Goal: Task Accomplishment & Management: Manage account settings

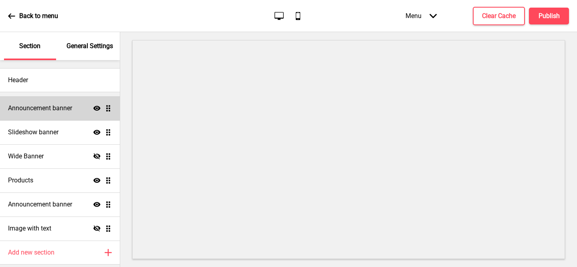
click at [53, 109] on h4 "Announcement banner" at bounding box center [40, 108] width 64 height 9
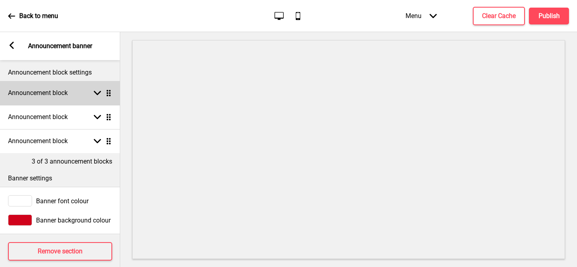
click at [95, 93] on rect at bounding box center [97, 92] width 7 height 7
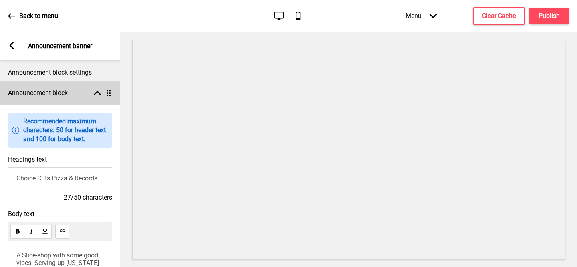
click at [95, 94] on icon at bounding box center [97, 93] width 7 height 4
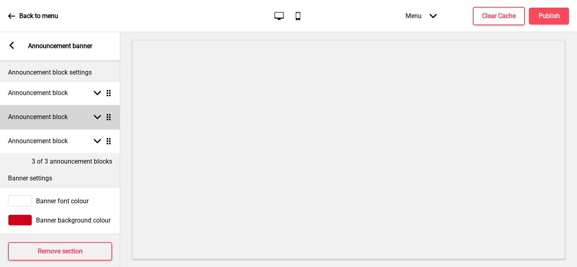
click at [99, 121] on div "Announcement block Arrow down Drag" at bounding box center [60, 117] width 120 height 24
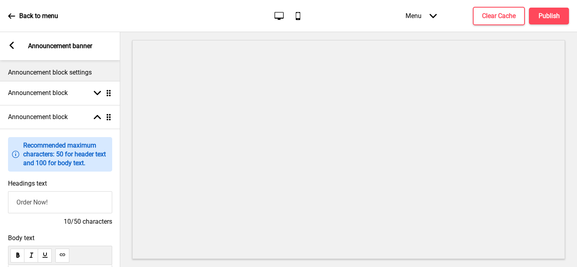
click at [67, 195] on input "Order Now!" at bounding box center [60, 202] width 104 height 22
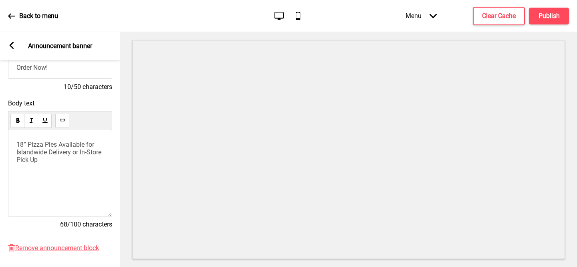
scroll to position [140, 0]
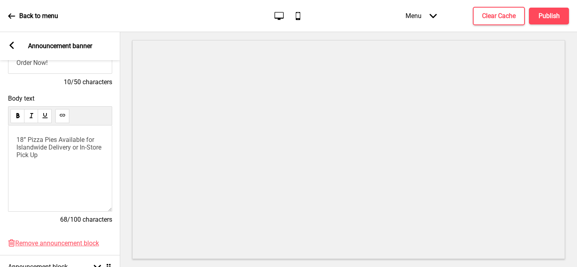
click at [83, 158] on p "18” Pizza Pies Available for Islandwide Delivery or In-Store Pick Up" at bounding box center [59, 147] width 87 height 23
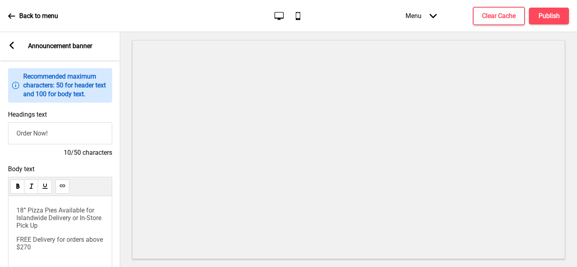
scroll to position [69, 0]
click at [555, 19] on h4 "Publish" at bounding box center [549, 16] width 21 height 9
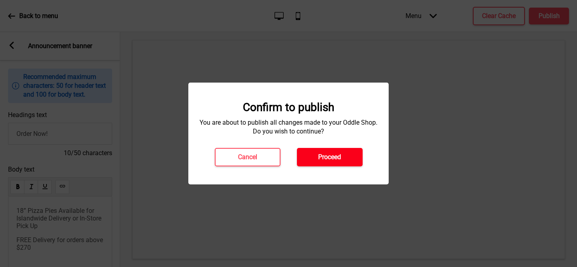
click at [327, 160] on h4 "Proceed" at bounding box center [329, 157] width 23 height 9
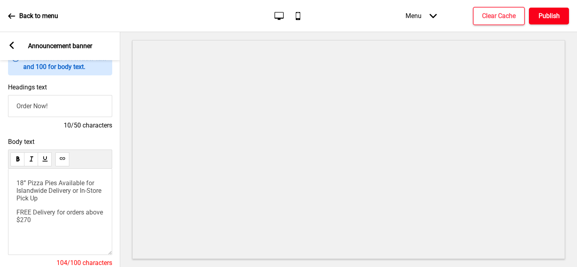
scroll to position [99, 0]
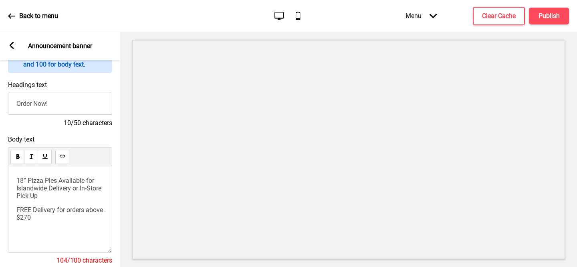
click at [69, 217] on p "FREE Delivery for orders above $270" at bounding box center [59, 213] width 87 height 15
drag, startPoint x: 69, startPoint y: 217, endPoint x: 11, endPoint y: 204, distance: 59.5
click at [11, 204] on div "18” Pizza Pies Available for Islandwide Delivery or In-Store Pick Up FREE Deliv…" at bounding box center [60, 209] width 104 height 86
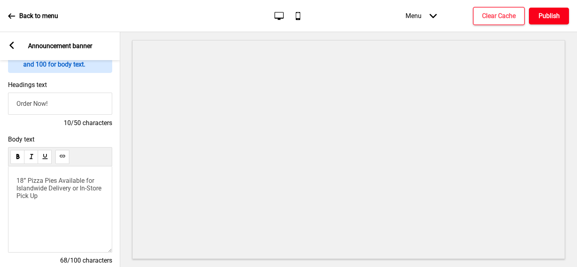
click at [560, 17] on button "Publish" at bounding box center [549, 16] width 40 height 17
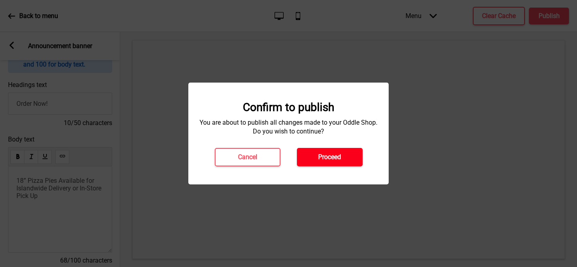
click at [348, 160] on button "Proceed" at bounding box center [330, 157] width 66 height 18
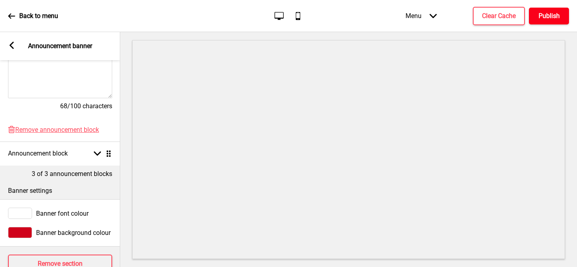
scroll to position [253, 0]
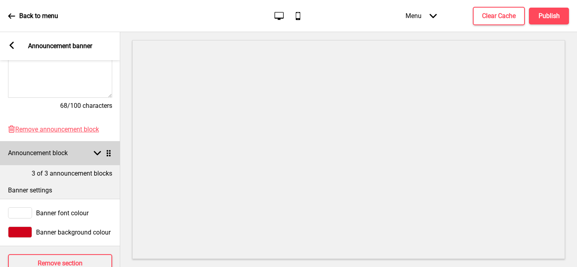
click at [93, 157] on div "Announcement block Arrow down Drag" at bounding box center [60, 153] width 120 height 24
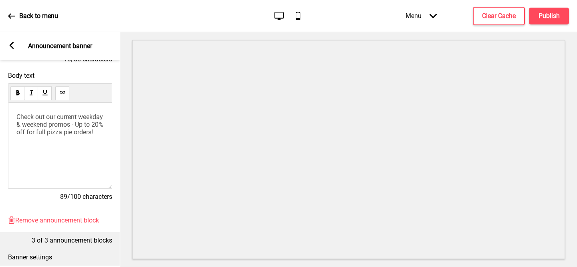
scroll to position [185, 0]
click at [44, 135] on span "Check out our current weekday & weekend promos - Up to 20% off for full pizza p…" at bounding box center [60, 125] width 89 height 23
click at [546, 13] on h4 "Publish" at bounding box center [549, 16] width 21 height 9
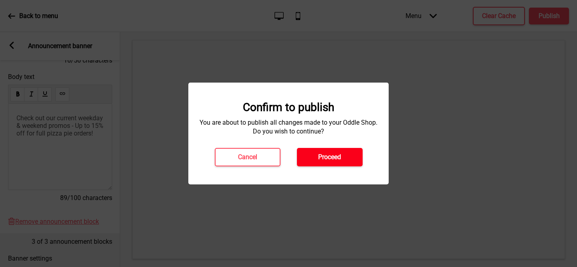
click at [342, 162] on button "Proceed" at bounding box center [330, 157] width 66 height 18
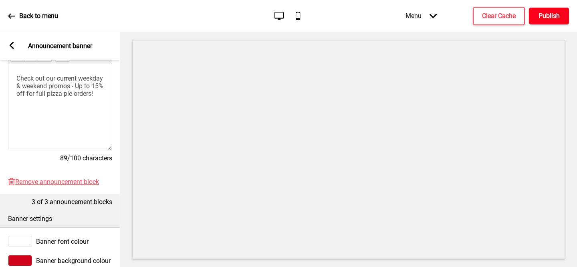
scroll to position [0, 0]
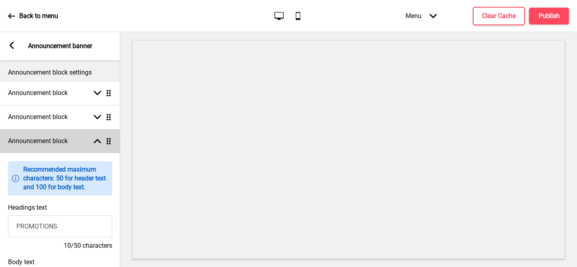
click at [98, 140] on icon at bounding box center [97, 141] width 7 height 4
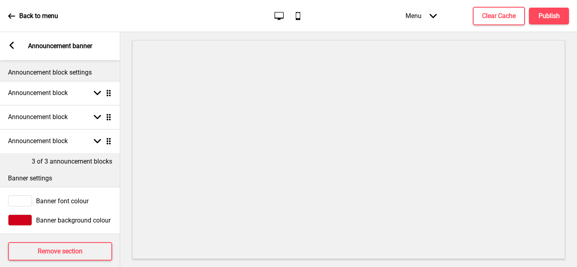
click at [11, 44] on icon at bounding box center [12, 45] width 4 height 7
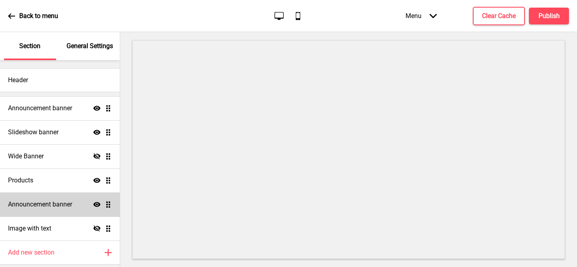
click at [62, 207] on h4 "Announcement banner" at bounding box center [40, 204] width 64 height 9
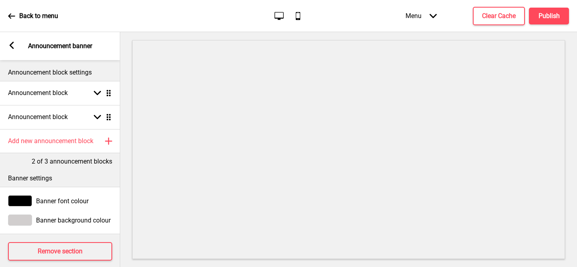
click at [10, 46] on icon at bounding box center [12, 45] width 4 height 7
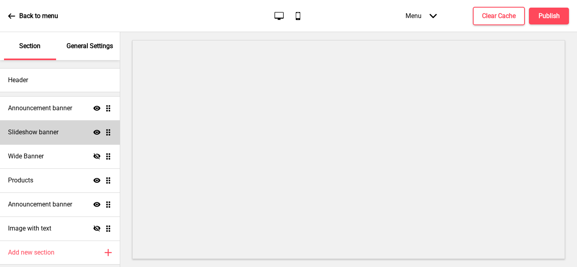
scroll to position [26, 0]
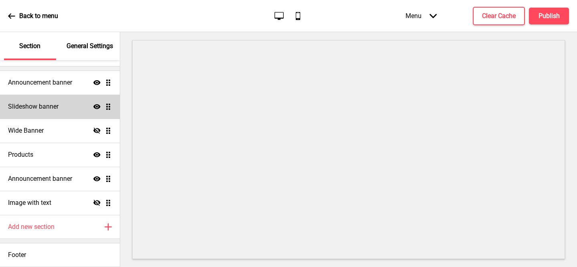
click at [63, 102] on div "Slideshow banner Show Drag" at bounding box center [60, 107] width 120 height 24
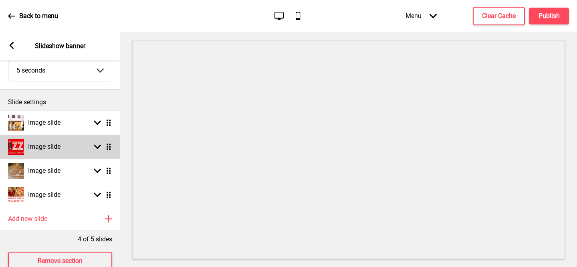
scroll to position [80, 0]
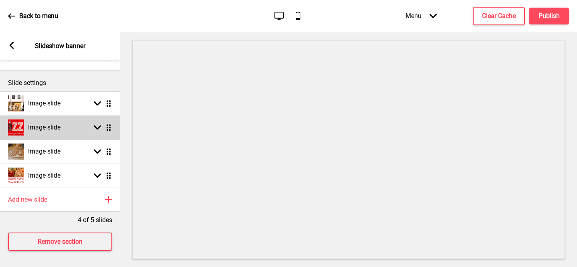
click at [71, 201] on div "Add new slide Plus" at bounding box center [60, 200] width 120 height 24
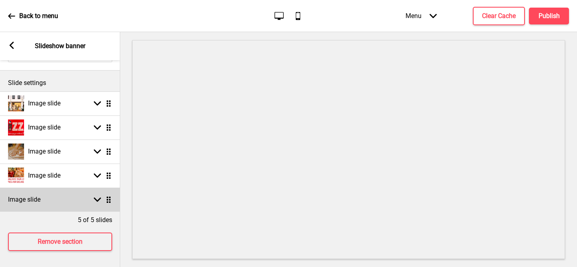
click at [23, 201] on h4 "Image slide" at bounding box center [24, 199] width 32 height 9
select select "right"
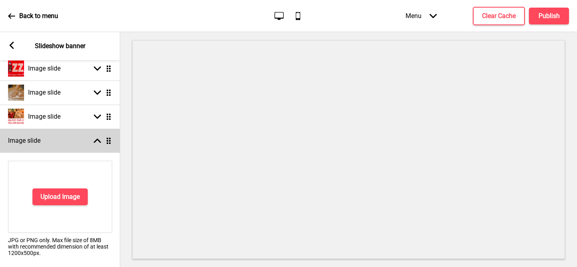
scroll to position [140, 0]
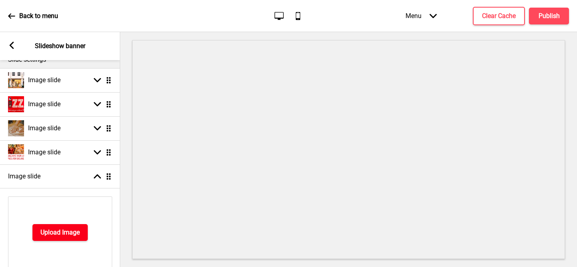
scroll to position [105, 0]
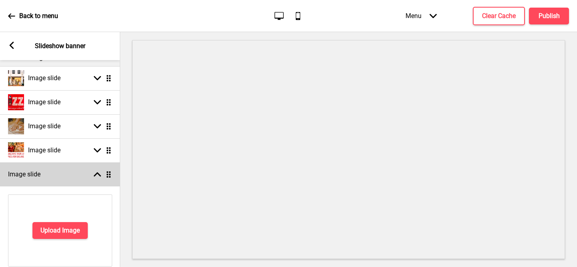
click at [97, 174] on icon at bounding box center [97, 174] width 7 height 4
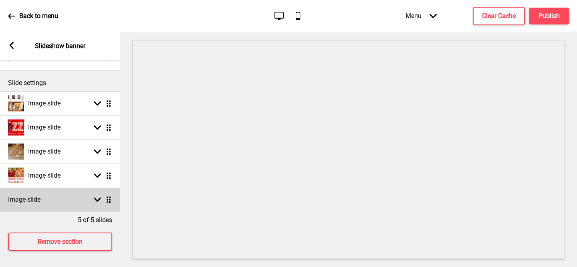
scroll to position [80, 0]
click at [111, 200] on ul "Image slide Arrow down Drag Image slide Arrow down Drag Image slide Arrow down …" at bounding box center [60, 151] width 120 height 120
click at [109, 200] on ul "Image slide Arrow down Drag Image slide Arrow down Drag Image slide Arrow down …" at bounding box center [60, 151] width 120 height 120
click at [97, 202] on rect at bounding box center [97, 199] width 7 height 7
select select "right"
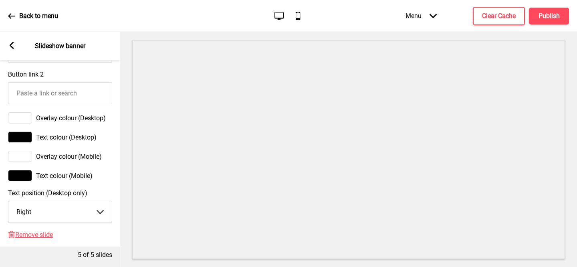
scroll to position [595, 0]
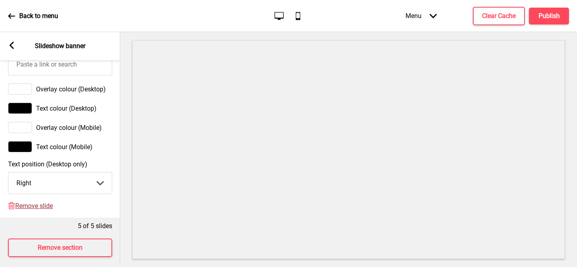
click at [49, 208] on span "Remove slide" at bounding box center [34, 206] width 38 height 8
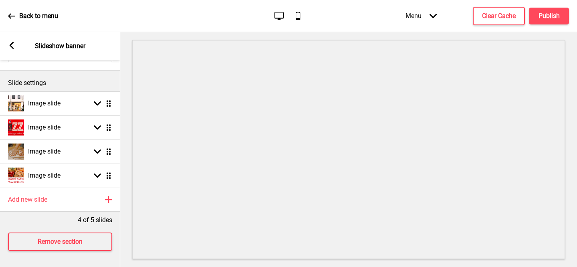
scroll to position [80, 0]
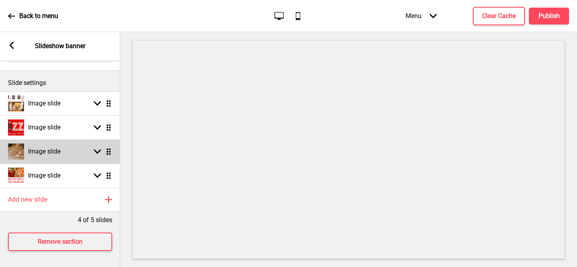
click at [45, 154] on h4 "Image slide" at bounding box center [44, 151] width 32 height 9
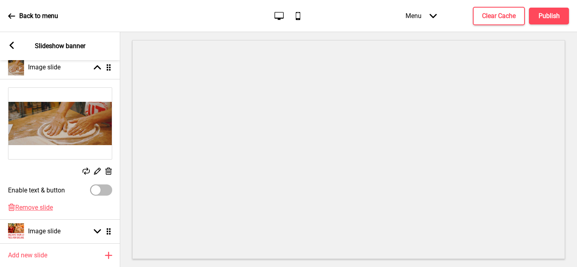
scroll to position [164, 0]
click at [97, 170] on icon at bounding box center [97, 171] width 7 height 7
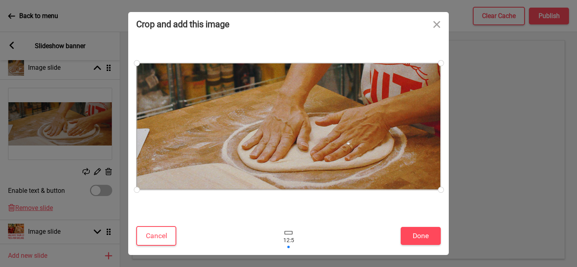
drag, startPoint x: 206, startPoint y: 107, endPoint x: 340, endPoint y: 130, distance: 135.5
click at [340, 130] on div at bounding box center [289, 126] width 304 height 127
click at [209, 117] on div at bounding box center [288, 126] width 304 height 127
click at [144, 240] on button "Cancel" at bounding box center [156, 236] width 40 height 20
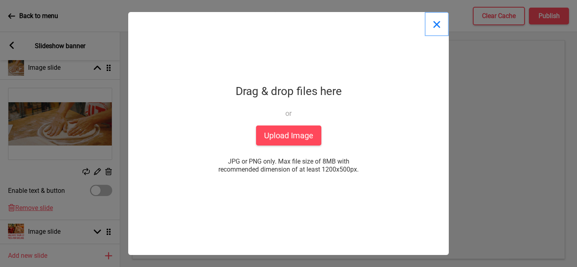
click at [435, 25] on button "Close" at bounding box center [437, 24] width 24 height 24
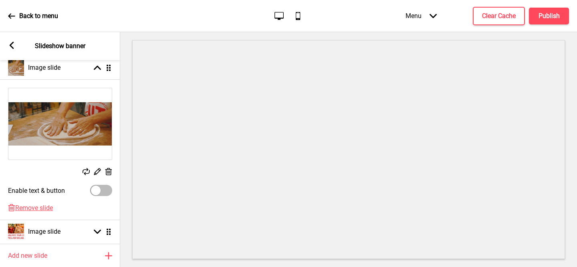
click at [95, 192] on div at bounding box center [96, 191] width 10 height 10
checkbox input "true"
select select "right"
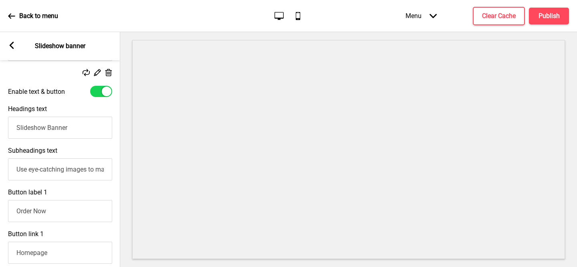
scroll to position [269, 0]
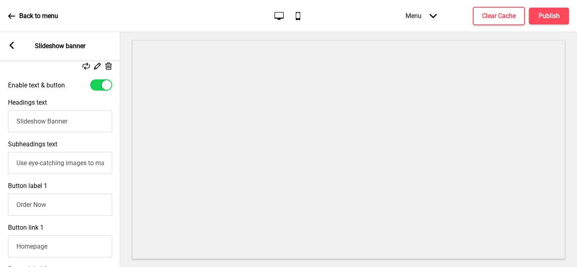
click at [68, 165] on input "Use eye-catching images to make a strong first impression of your brand" at bounding box center [60, 163] width 104 height 22
click at [60, 162] on input "Use eye-catchingGGGG images to make a strong first impression of your brand" at bounding box center [60, 163] width 104 height 22
type input "TEST"
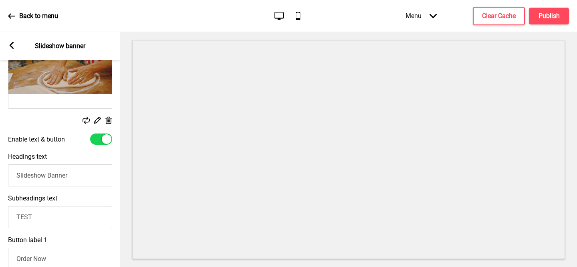
scroll to position [215, 0]
click at [102, 140] on div at bounding box center [107, 140] width 10 height 10
checkbox input "false"
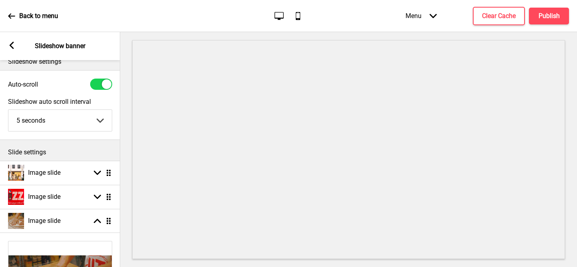
scroll to position [0, 0]
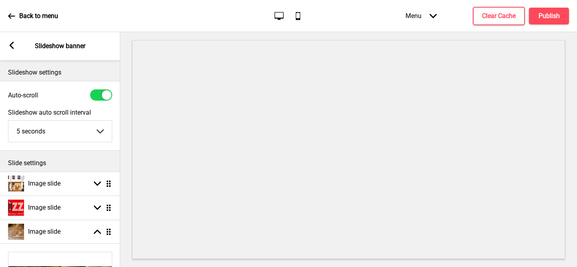
click at [7, 49] on div "Arrow left Slideshow banner" at bounding box center [60, 46] width 120 height 28
click at [10, 48] on rect at bounding box center [11, 45] width 7 height 7
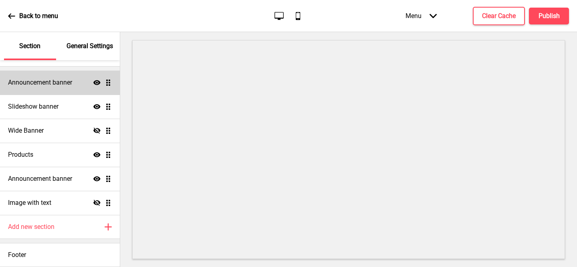
click at [35, 81] on h4 "Announcement banner" at bounding box center [40, 82] width 64 height 9
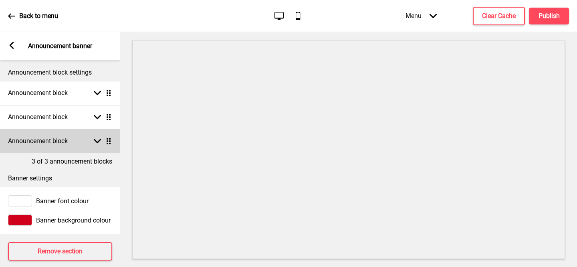
click at [47, 137] on h4 "Announcement block" at bounding box center [38, 141] width 60 height 9
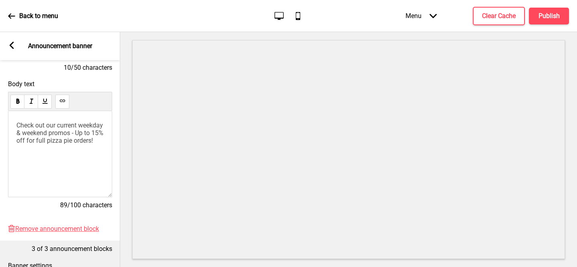
scroll to position [179, 0]
click at [80, 154] on div "Check out our current weekday & weekend promos - Up to 15% off for full pizza p…" at bounding box center [60, 153] width 104 height 86
click at [57, 144] on p "Check out our current weekday & weekend promos - Up to 15% off for full pizza p…" at bounding box center [59, 132] width 87 height 23
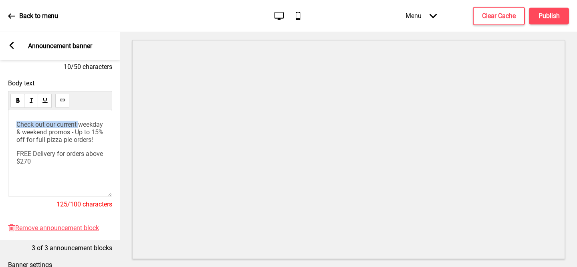
drag, startPoint x: 82, startPoint y: 126, endPoint x: 13, endPoint y: 127, distance: 69.4
click at [13, 127] on div "Check out our current weekday & weekend promos - Up to 15% off for full pizza p…" at bounding box center [60, 153] width 104 height 86
click at [45, 123] on span "Weekday & weekend promos - Up to 15% off for full pizza pie orders!" at bounding box center [59, 132] width 87 height 23
click at [60, 124] on span "Weekday - 15$ off on 3rd pie& weekend promos - Up to 15% off for full pizza pie…" at bounding box center [59, 132] width 87 height 23
click at [26, 132] on span "Weekday - 15% off on 3rd pie& weekend promos - Up to 15% off for full pizza pie…" at bounding box center [60, 132] width 88 height 23
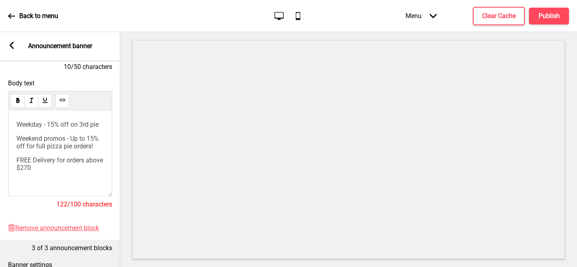
click at [57, 138] on span "Weekend promos - Up to 15% off for full pizza pie orders!" at bounding box center [58, 142] width 84 height 15
drag, startPoint x: 75, startPoint y: 147, endPoint x: 75, endPoint y: 140, distance: 6.8
click at [75, 140] on p "Weekend - 10% off for full pizza pie orders!" at bounding box center [59, 142] width 87 height 15
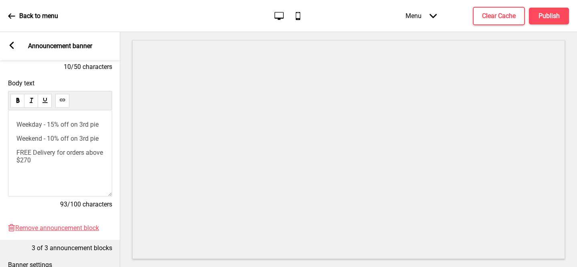
click at [71, 159] on p "FREE Delivery for orders above $270" at bounding box center [59, 156] width 87 height 15
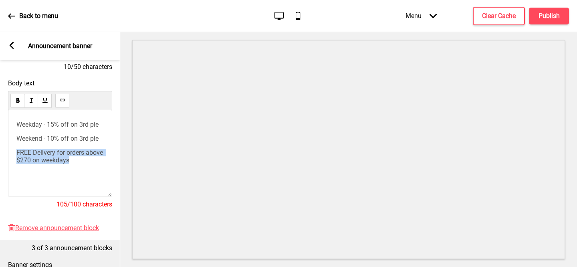
drag, startPoint x: 97, startPoint y: 161, endPoint x: 12, endPoint y: 152, distance: 85.5
click at [12, 152] on div "Weekday - 15% off on 3rd pie Weekend - 10% off on 3rd pie FREE Delivery for ord…" at bounding box center [60, 153] width 104 height 86
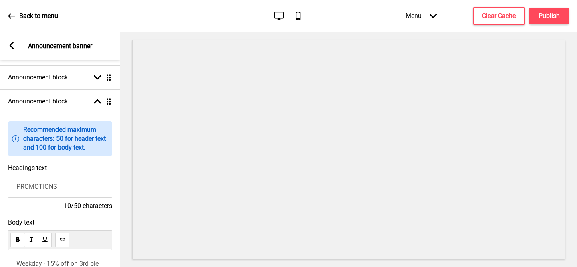
scroll to position [0, 0]
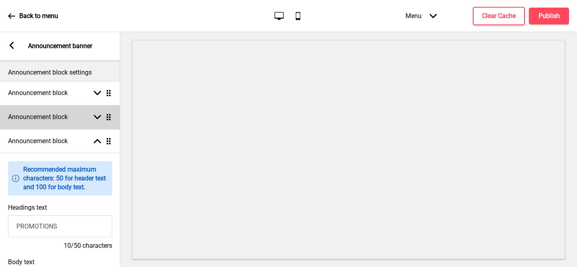
click at [87, 120] on div "Announcement block Arrow down Drag" at bounding box center [60, 117] width 120 height 24
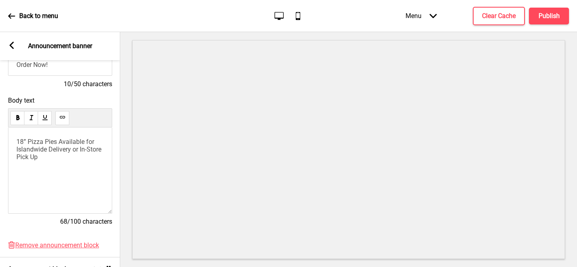
scroll to position [142, 0]
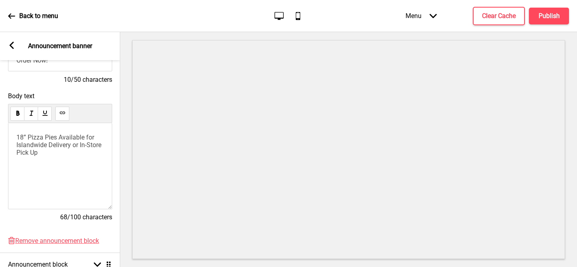
click at [73, 161] on div "18” Pizza Pies Available for Islandwide Delivery or In-Store Pick Up" at bounding box center [60, 166] width 104 height 86
click at [70, 152] on p "18” Pizza Pies Available for Islandwide Delivery or In-Store Pick Up" at bounding box center [59, 145] width 87 height 23
click at [72, 154] on p "18” Pizza Pies Available for Islandwide Delivery or In-Store Pick Up" at bounding box center [59, 145] width 87 height 23
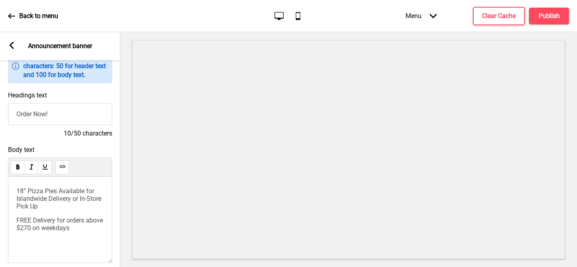
scroll to position [0, 0]
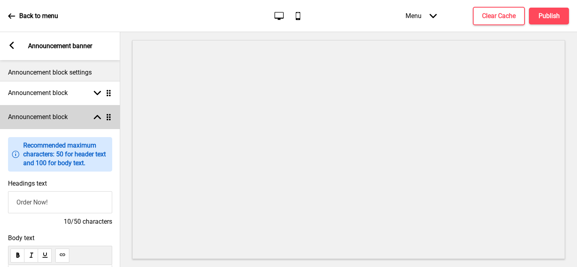
click at [95, 113] on div "Announcement block Arrow up Drag" at bounding box center [60, 117] width 120 height 24
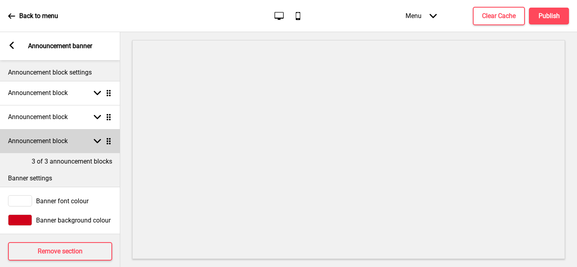
click at [93, 140] on div "Arrow down Drag" at bounding box center [101, 141] width 22 height 7
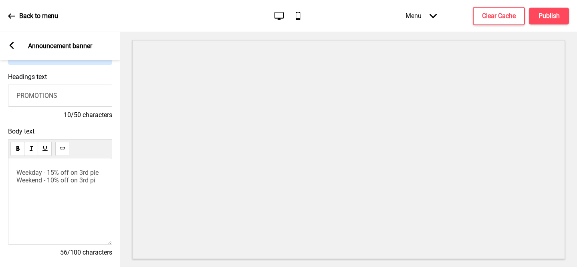
scroll to position [155, 0]
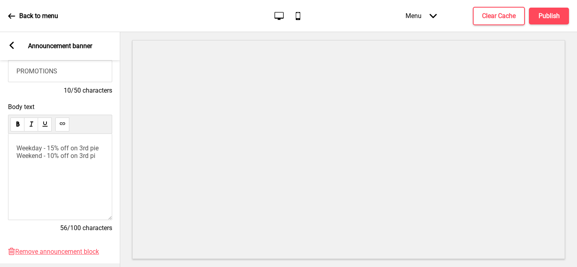
click at [102, 160] on p "Weekday - 15% off on 3rd pie Weekend - 10% off on 3rd pi" at bounding box center [59, 151] width 87 height 15
click at [18, 168] on span "Promos applicable at checkout!" at bounding box center [47, 173] width 62 height 15
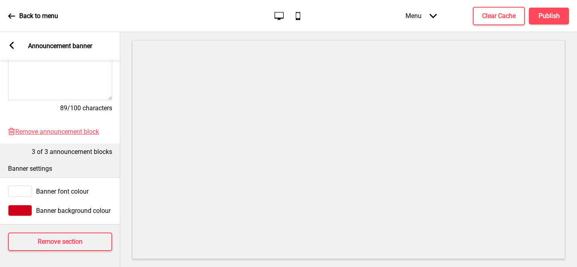
scroll to position [0, 0]
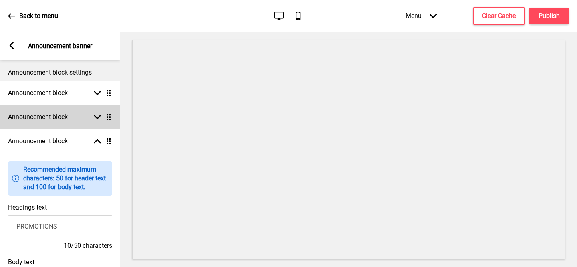
click at [99, 123] on div "Announcement block Arrow down Drag" at bounding box center [60, 117] width 120 height 24
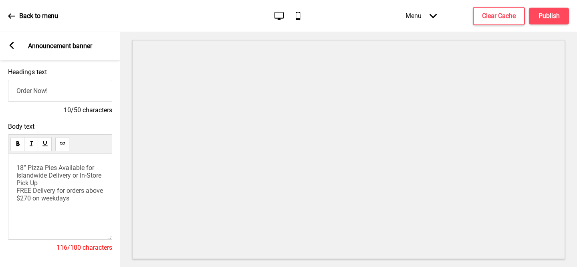
scroll to position [124, 0]
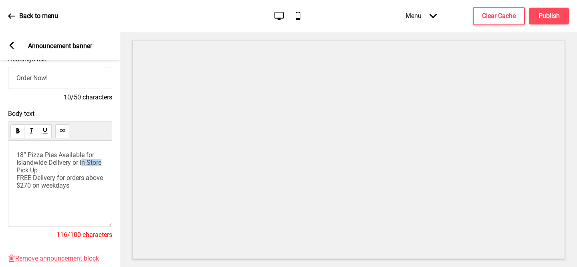
drag, startPoint x: 32, startPoint y: 170, endPoint x: 83, endPoint y: 163, distance: 51.4
click at [83, 163] on span "18” Pizza Pies Available for Islandwide Delivery or In-Store Pick Up FREE Deliv…" at bounding box center [60, 170] width 88 height 38
drag, startPoint x: 95, startPoint y: 187, endPoint x: 1, endPoint y: 179, distance: 94.2
click at [1, 179] on div "Body text 18” Pizza Pies Available for Islandwide Delivery or Pick Up FREE Deli…" at bounding box center [60, 178] width 120 height 145
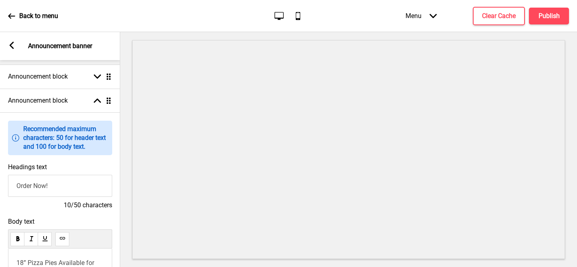
scroll to position [0, 0]
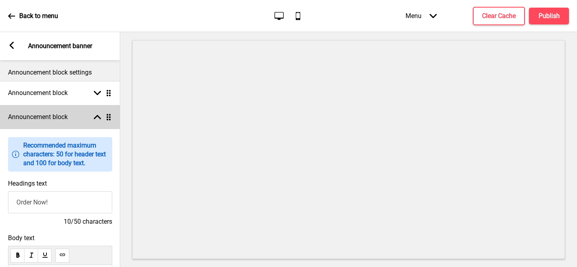
click at [99, 118] on icon at bounding box center [97, 117] width 7 height 4
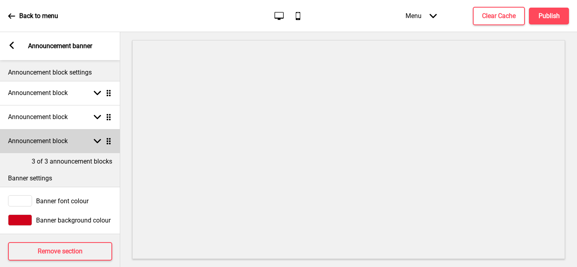
scroll to position [10, 0]
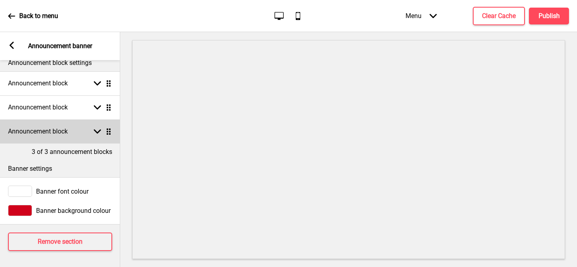
click at [95, 130] on icon at bounding box center [97, 132] width 7 height 4
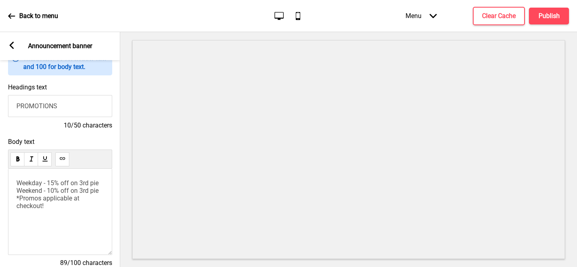
scroll to position [121, 0]
drag, startPoint x: 53, startPoint y: 203, endPoint x: 9, endPoint y: 198, distance: 44.3
click at [9, 198] on div "Weekday - 15% off on 3rd pie Weekend - 10% off on 3rd pie *Promos applicable at…" at bounding box center [60, 211] width 104 height 86
click at [103, 137] on div "Body text Weekday - 15% off on 3rd pie Weekend - 10% off on 3rd pie *Promos app…" at bounding box center [60, 205] width 120 height 145
click at [555, 19] on h4 "Publish" at bounding box center [549, 16] width 21 height 9
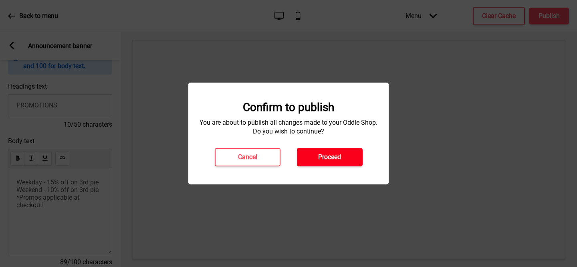
click at [334, 160] on h4 "Proceed" at bounding box center [329, 157] width 23 height 9
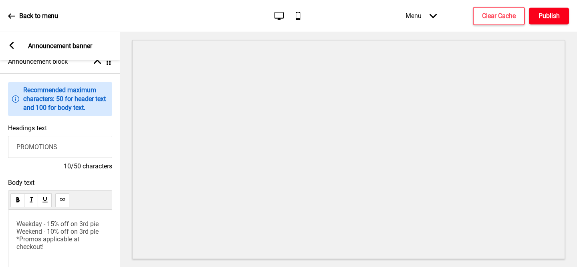
scroll to position [0, 0]
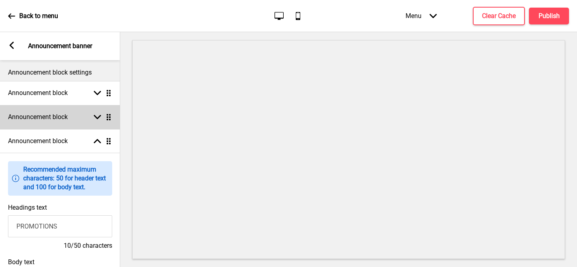
click at [88, 111] on div "Announcement block Arrow down Drag" at bounding box center [60, 117] width 120 height 24
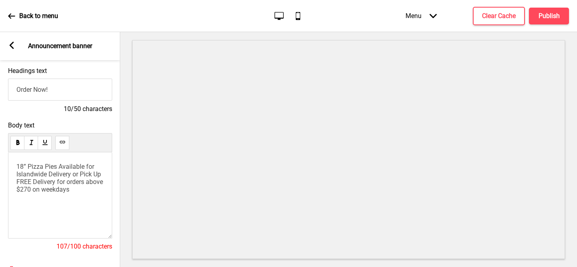
scroll to position [113, 0]
click at [83, 179] on p "18” Pizza Pies Available for Islandwide Delivery or Pick Up FREE Delivery for o…" at bounding box center [59, 177] width 87 height 30
click at [87, 173] on span "18” Pizza Pies Available for Islandwide Delivery or Pick Up FREE Delivery for o…" at bounding box center [60, 177] width 88 height 30
click at [84, 173] on span "18” Pizza Pies Available for Islandwide Delivery or Pick Up FREE Delivery for o…" at bounding box center [60, 177] width 88 height 30
click at [80, 228] on div "18” Pizza Pies Available for Islandwide Delivery or Self Pick Up FREE Delivery …" at bounding box center [60, 195] width 104 height 86
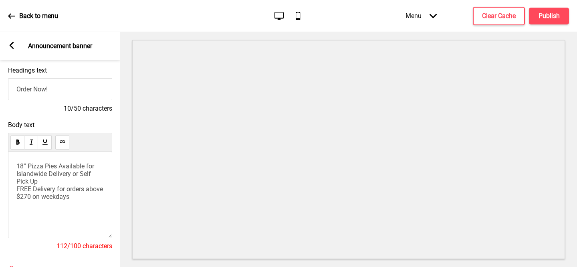
click at [51, 165] on span "18” Pizza Pies Available for Islandwide Delivery or Self Pick Up FREE Delivery …" at bounding box center [60, 181] width 88 height 38
click at [79, 177] on span "18” Pizza Pies Available for Islandwide Delivery or Self Pick Up FREE Delivery …" at bounding box center [60, 181] width 88 height 38
click at [95, 167] on span "18” Pizza Pies Available for Islandwide Delivery/Self Pick Up FREE Delivery for…" at bounding box center [60, 181] width 88 height 38
click at [74, 176] on span "18” Pizza Pies Available Islandwide Delivery/Self Pick Up FREE Delivery for ord…" at bounding box center [60, 181] width 88 height 38
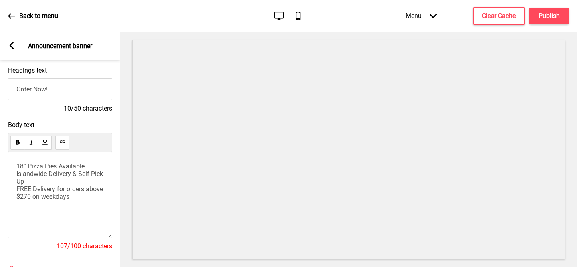
click at [86, 176] on span "18” Pizza Pies Available Islandwide Delivery & Self Pick Up FREE Delivery for o…" at bounding box center [60, 181] width 88 height 38
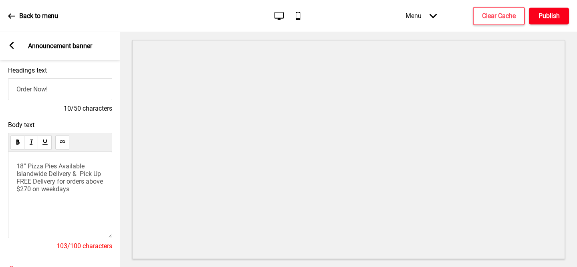
click at [551, 16] on h4 "Publish" at bounding box center [549, 16] width 21 height 9
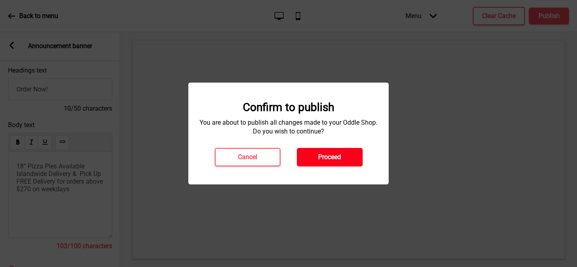
click at [348, 159] on button "Proceed" at bounding box center [330, 157] width 66 height 18
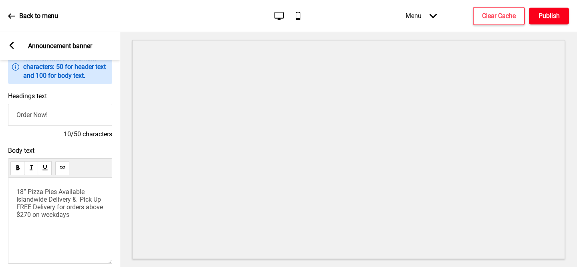
scroll to position [0, 0]
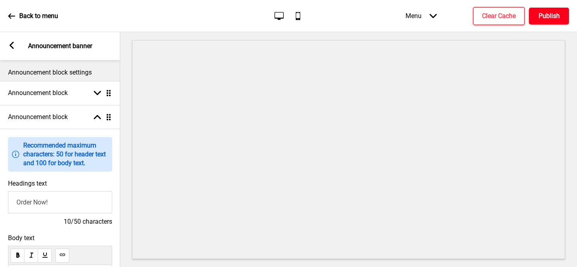
click at [545, 19] on h4 "Publish" at bounding box center [549, 16] width 21 height 9
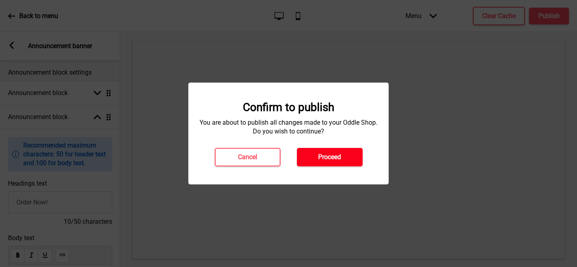
click at [319, 155] on h4 "Proceed" at bounding box center [329, 157] width 23 height 9
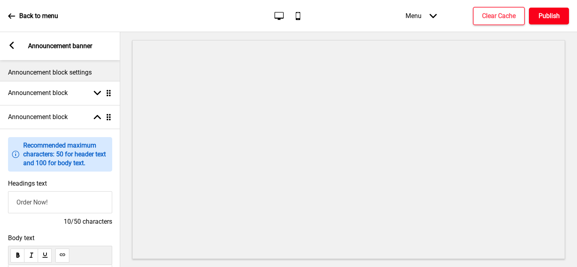
click at [549, 18] on h4 "Publish" at bounding box center [549, 16] width 21 height 9
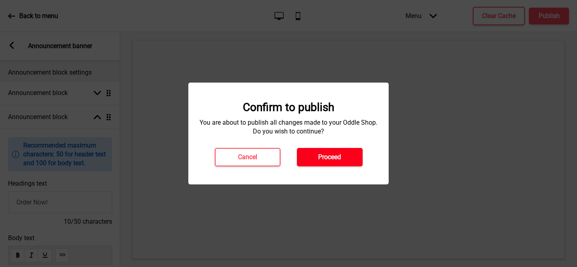
click at [319, 157] on h4 "Proceed" at bounding box center [329, 157] width 23 height 9
